Goal: Transaction & Acquisition: Purchase product/service

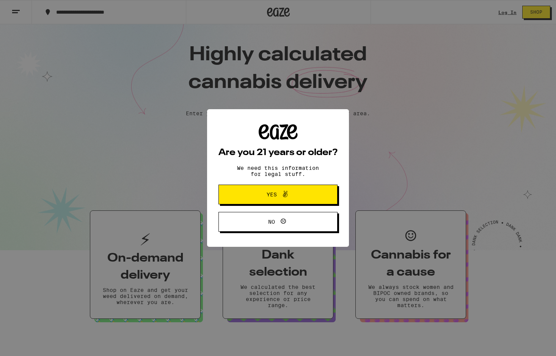
click at [279, 196] on span at bounding box center [283, 195] width 13 height 10
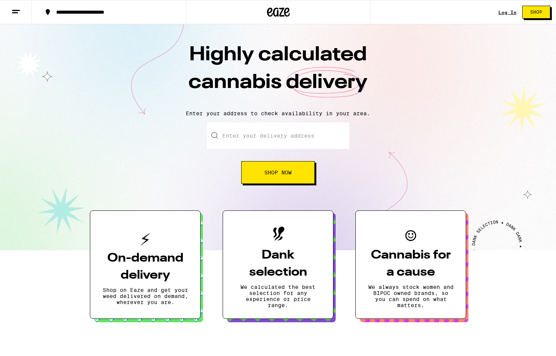
click at [15, 10] on line at bounding box center [16, 10] width 8 height 0
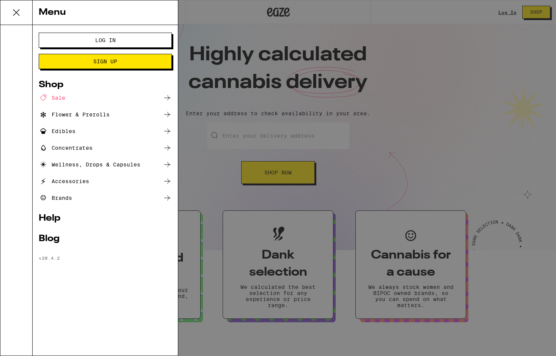
click at [102, 42] on span "Log In" at bounding box center [105, 40] width 20 height 5
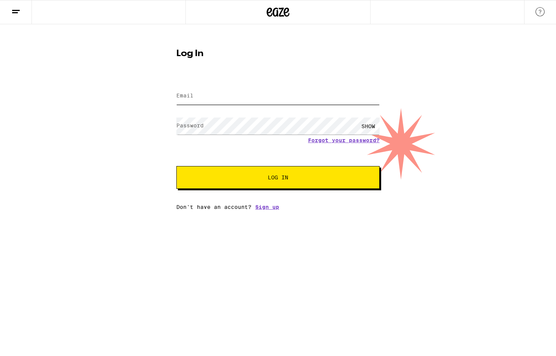
type input "[EMAIL_ADDRESS][DOMAIN_NAME]"
click at [286, 176] on span "Log In" at bounding box center [278, 177] width 20 height 5
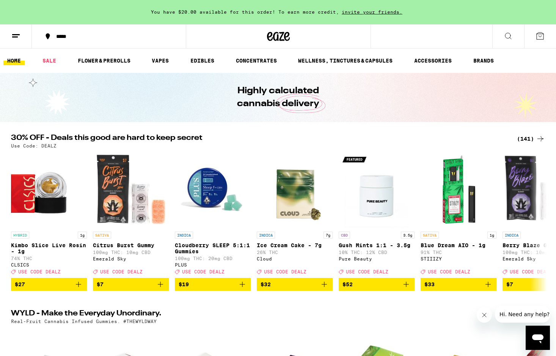
click at [525, 140] on div "(141)" at bounding box center [531, 138] width 28 height 9
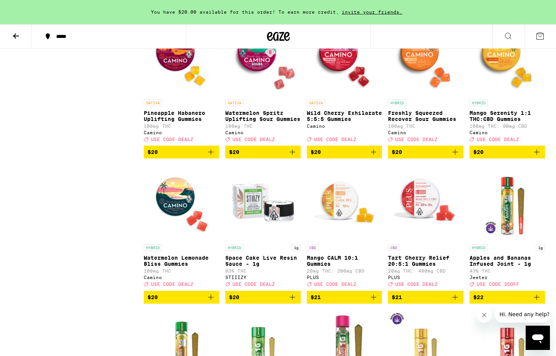
scroll to position [1266, 0]
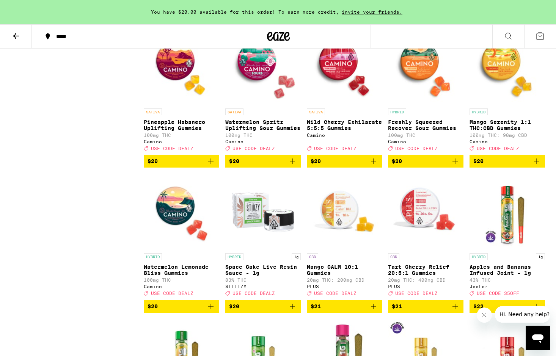
click at [504, 166] on span "$20" at bounding box center [508, 161] width 68 height 9
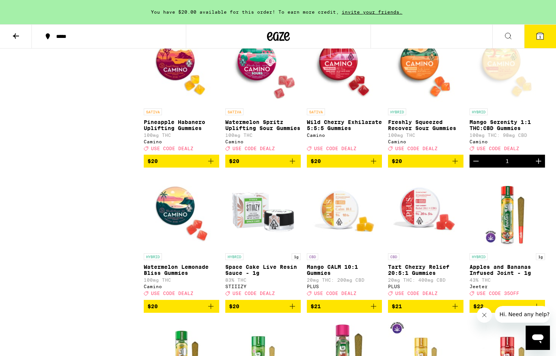
click at [537, 166] on icon "Increment" at bounding box center [538, 161] width 9 height 9
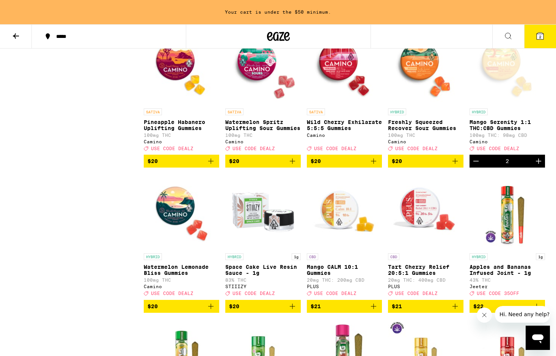
click at [540, 166] on icon "Increment" at bounding box center [538, 161] width 9 height 9
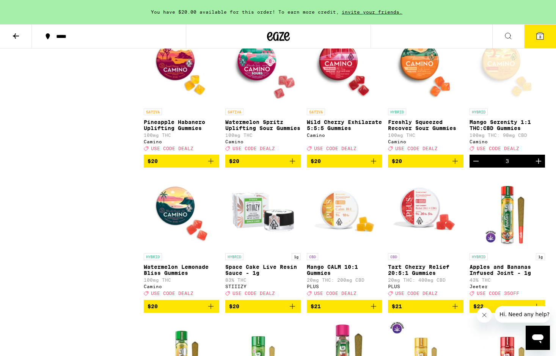
click at [541, 35] on span "3" at bounding box center [540, 37] width 2 height 5
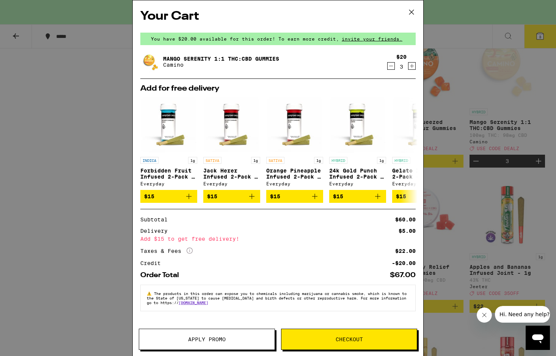
click at [204, 338] on span "Apply Promo" at bounding box center [207, 339] width 38 height 5
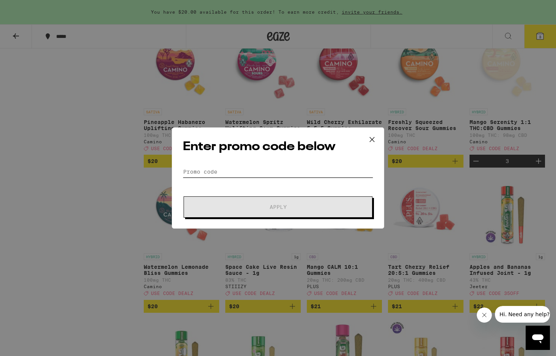
click at [213, 172] on input "Promo Code" at bounding box center [278, 171] width 191 height 11
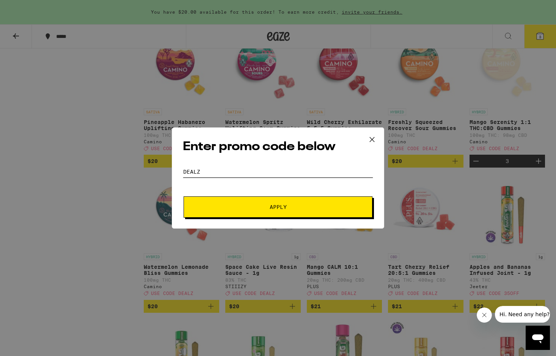
type input "DEALZ"
click at [277, 207] on span "Apply" at bounding box center [278, 207] width 17 height 5
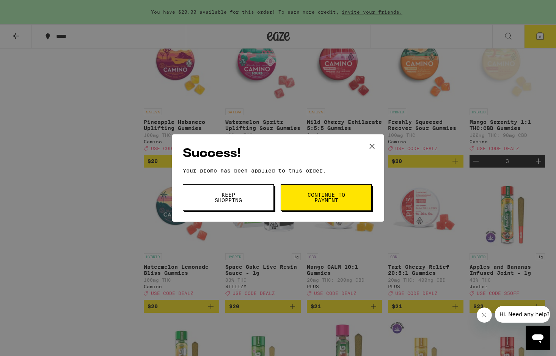
click at [311, 199] on span "Continue to payment" at bounding box center [326, 197] width 39 height 11
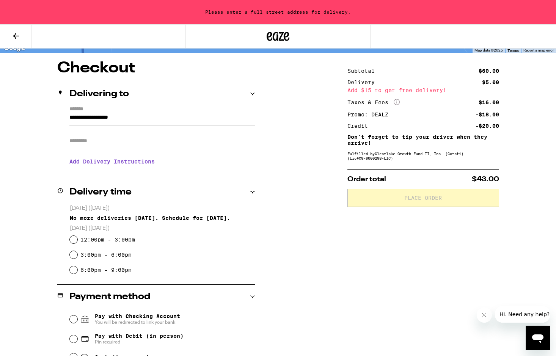
scroll to position [52, 0]
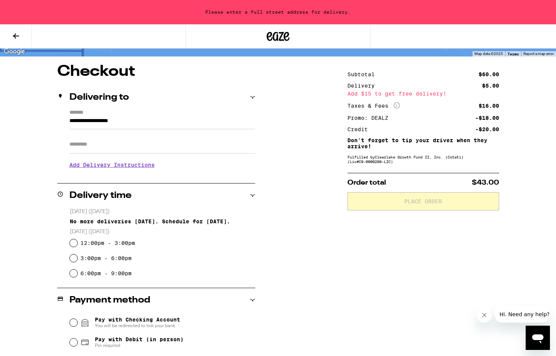
click at [397, 105] on icon "More Info" at bounding box center [397, 105] width 6 height 6
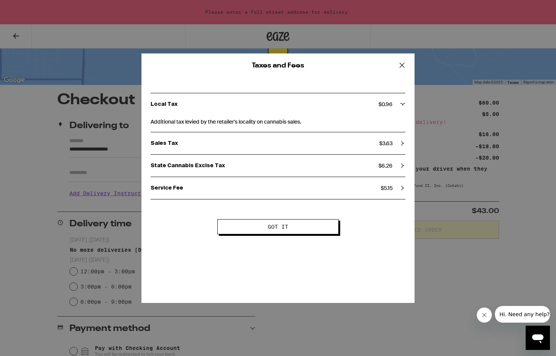
scroll to position [24, 0]
click at [402, 64] on icon at bounding box center [402, 65] width 11 height 11
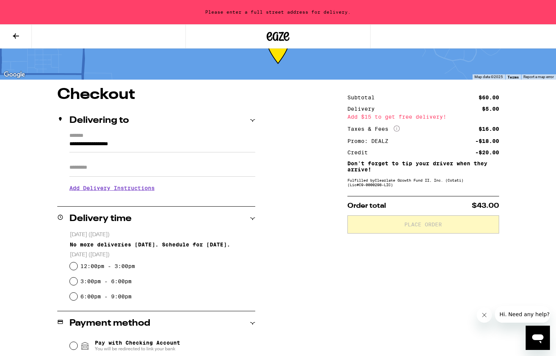
scroll to position [29, 0]
click at [15, 35] on icon at bounding box center [16, 35] width 6 height 5
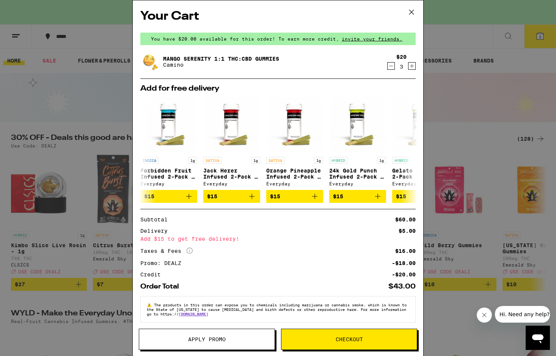
click at [410, 11] on icon at bounding box center [411, 11] width 11 height 11
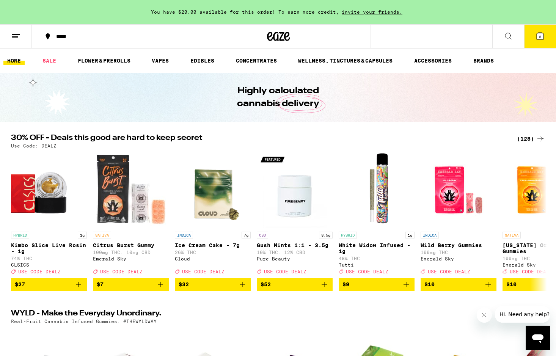
click at [540, 36] on span "3" at bounding box center [540, 37] width 2 height 5
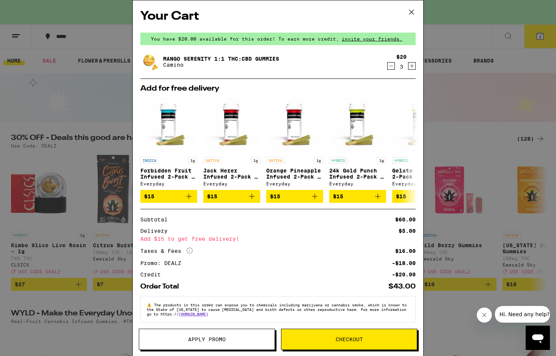
click at [390, 66] on icon "Decrement" at bounding box center [391, 65] width 7 height 9
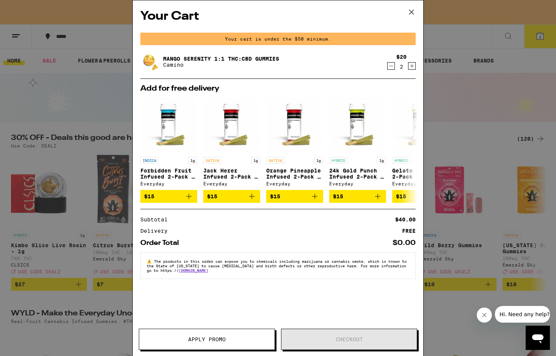
click at [390, 65] on icon "Decrement" at bounding box center [391, 65] width 7 height 9
